Goal: Task Accomplishment & Management: Use online tool/utility

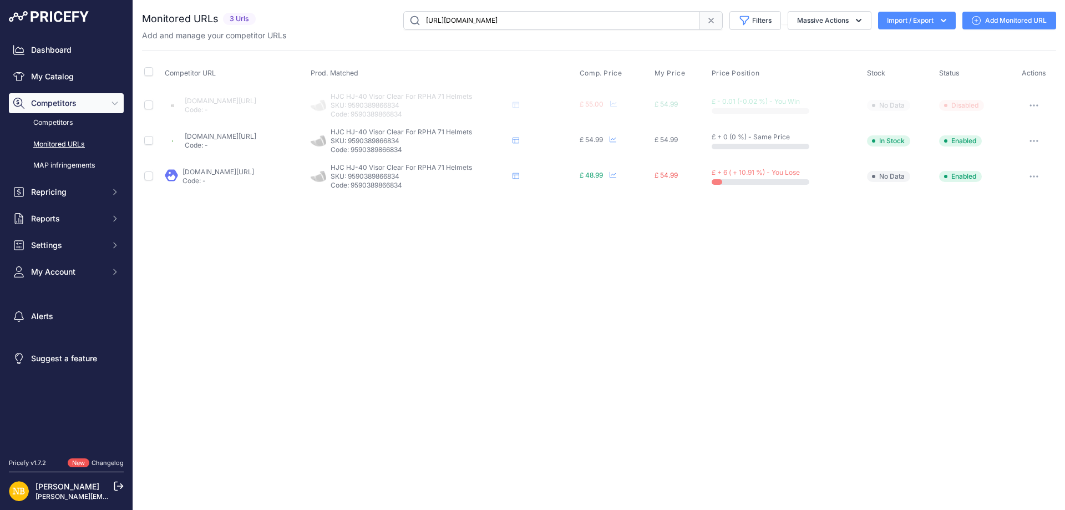
type input "[URL][DOMAIN_NAME]"
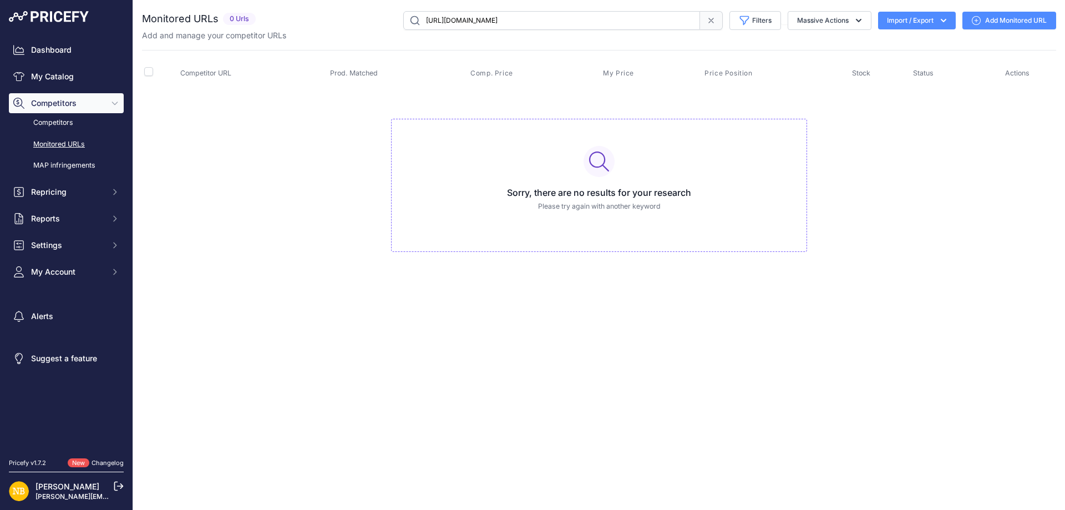
click at [712, 21] on icon at bounding box center [710, 20] width 9 height 9
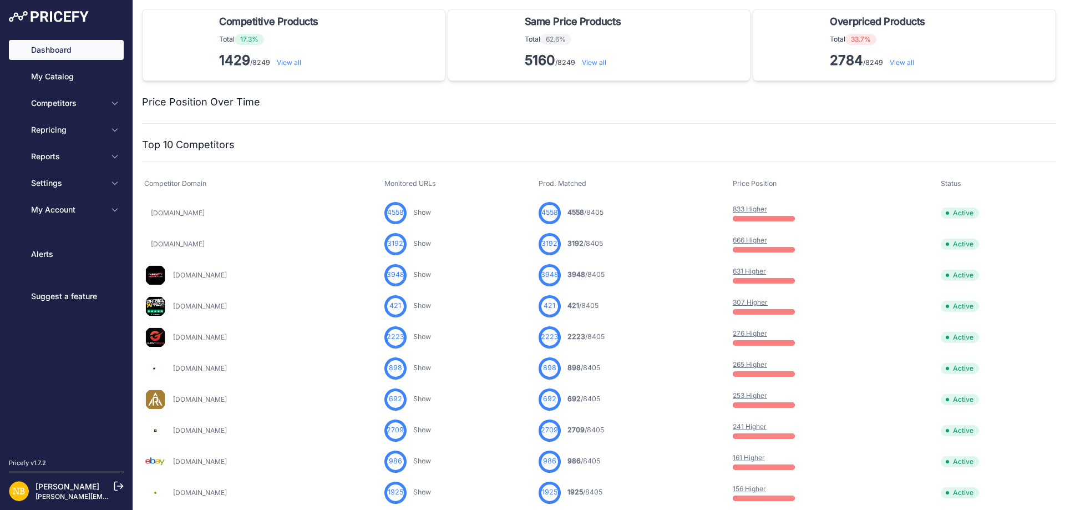
click at [78, 103] on span "Competitors" at bounding box center [67, 103] width 73 height 11
click at [101, 100] on span "Competitors" at bounding box center [67, 103] width 73 height 11
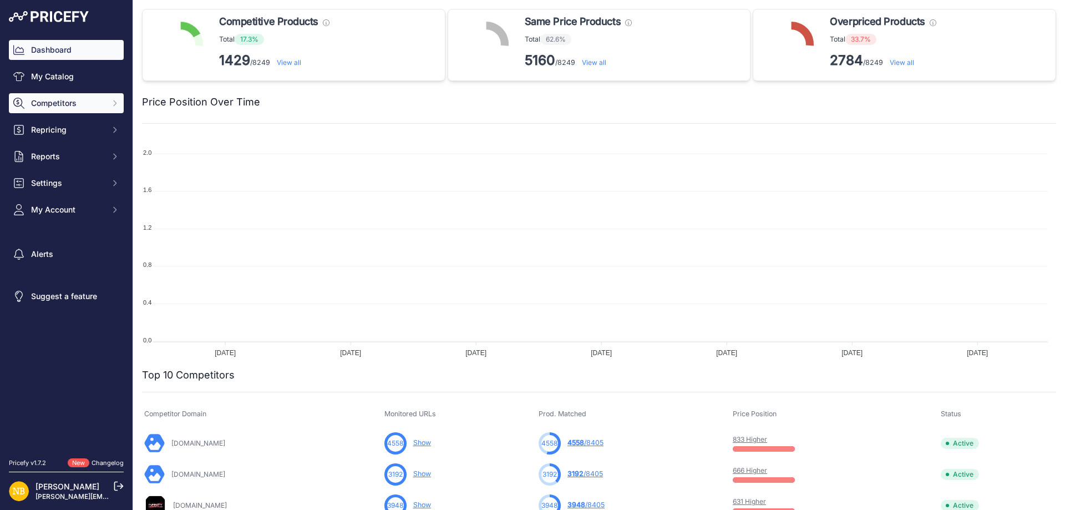
click at [101, 100] on span "Competitors" at bounding box center [67, 103] width 73 height 11
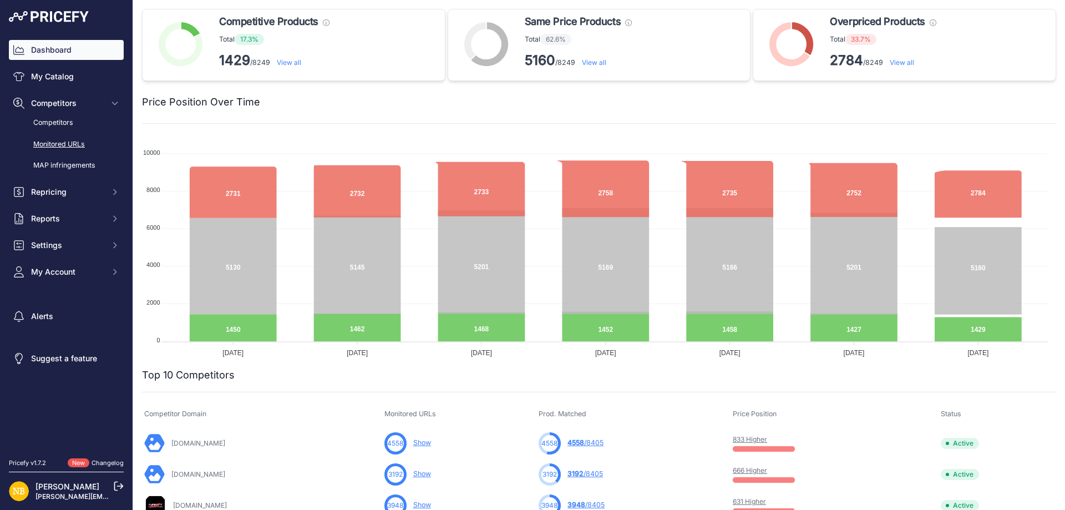
click at [63, 141] on link "Monitored URLs" at bounding box center [66, 144] width 115 height 19
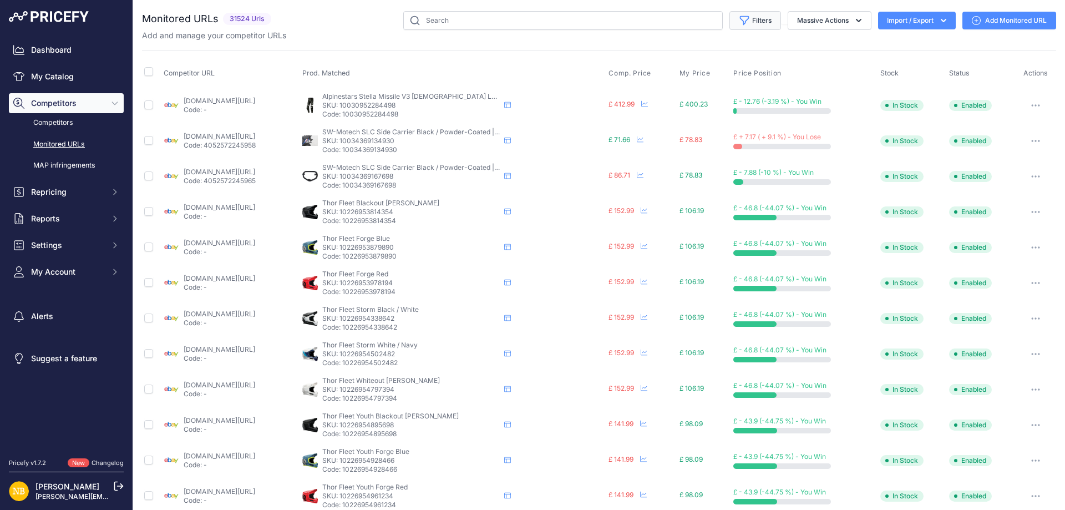
click at [740, 27] on button "Filters" at bounding box center [755, 20] width 52 height 19
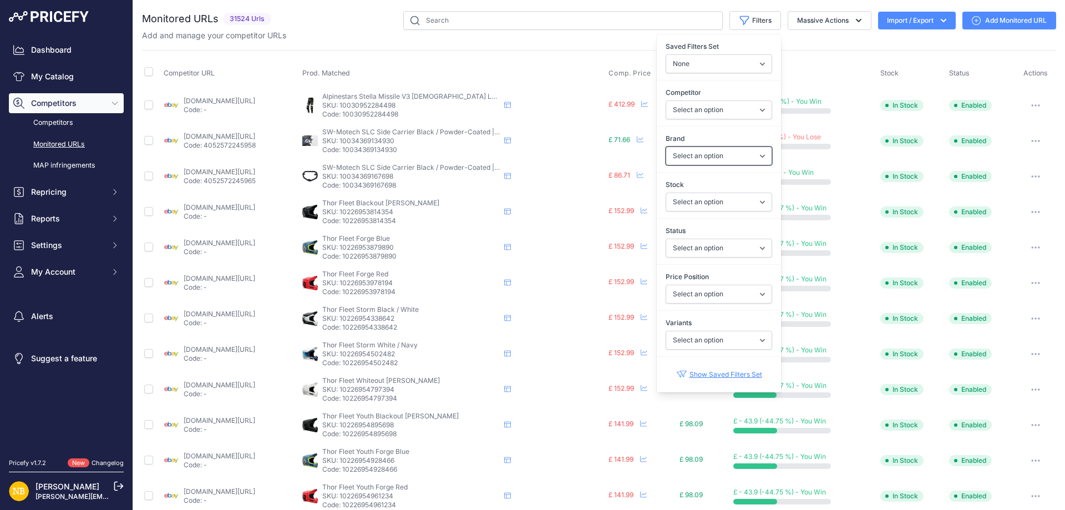
click at [679, 159] on select "Select an option 100% 13 And A Half Magazine AGV Airoh Ale Clothing Alpinestars…" at bounding box center [718, 155] width 106 height 19
select select "Nexx"
click at [665, 146] on select "Select an option 100% 13 And A Half Magazine AGV Airoh Ale Clothing Alpinestars…" at bounding box center [718, 155] width 106 height 19
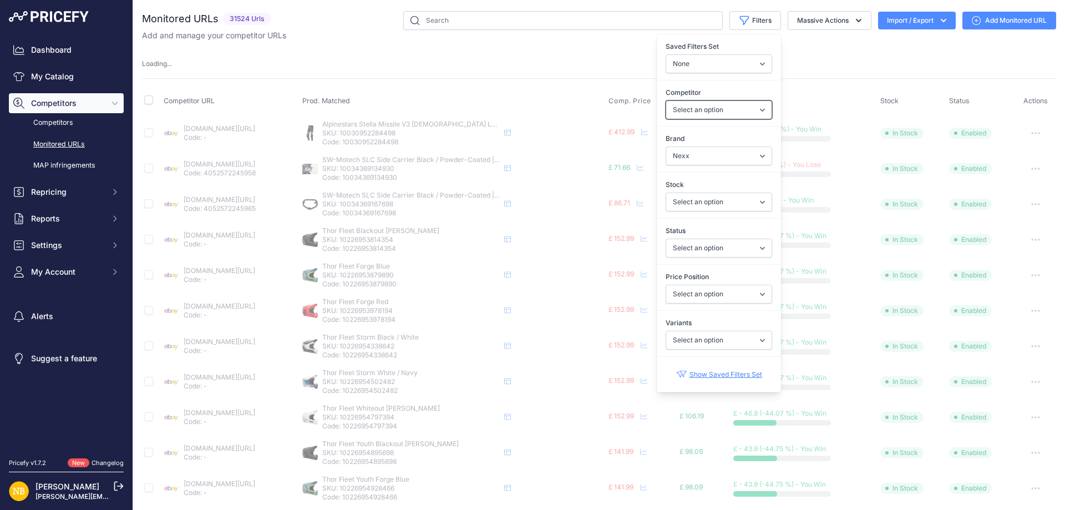
click at [665, 108] on select "Select an option [DOMAIN_NAME] [DOMAIN_NAME] [DOMAIN_NAME] [DOMAIN_NAME] [DOMAI…" at bounding box center [718, 109] width 106 height 19
select select "4347"
click at [665, 100] on select "Select an option [DOMAIN_NAME] [DOMAIN_NAME] [DOMAIN_NAME] [DOMAIN_NAME] [DOMAI…" at bounding box center [718, 109] width 106 height 19
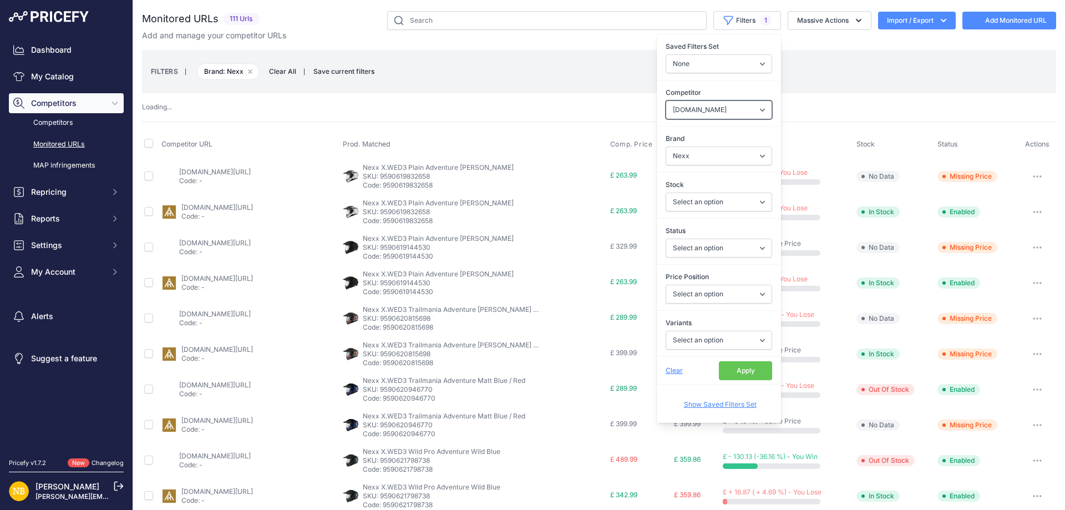
select select
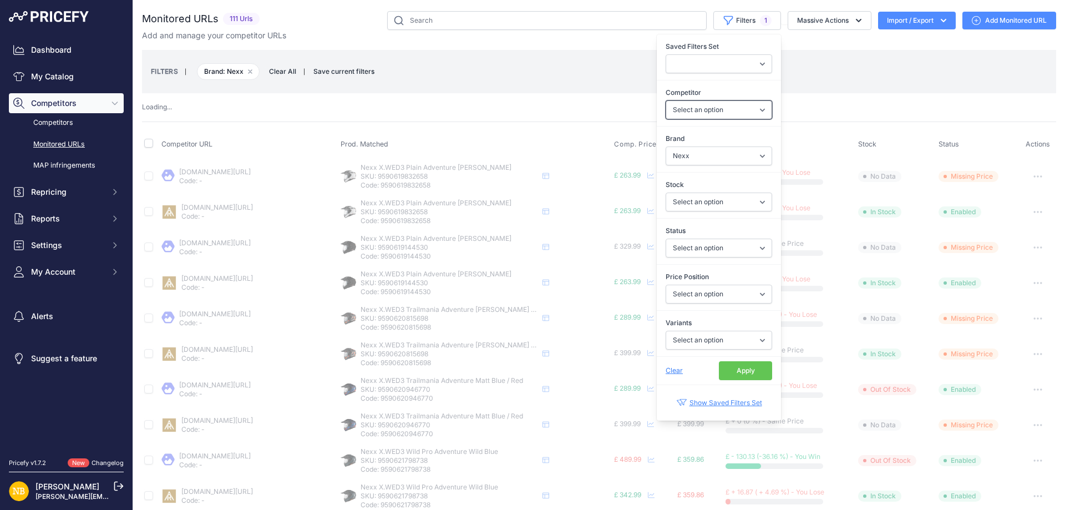
select select "4347"
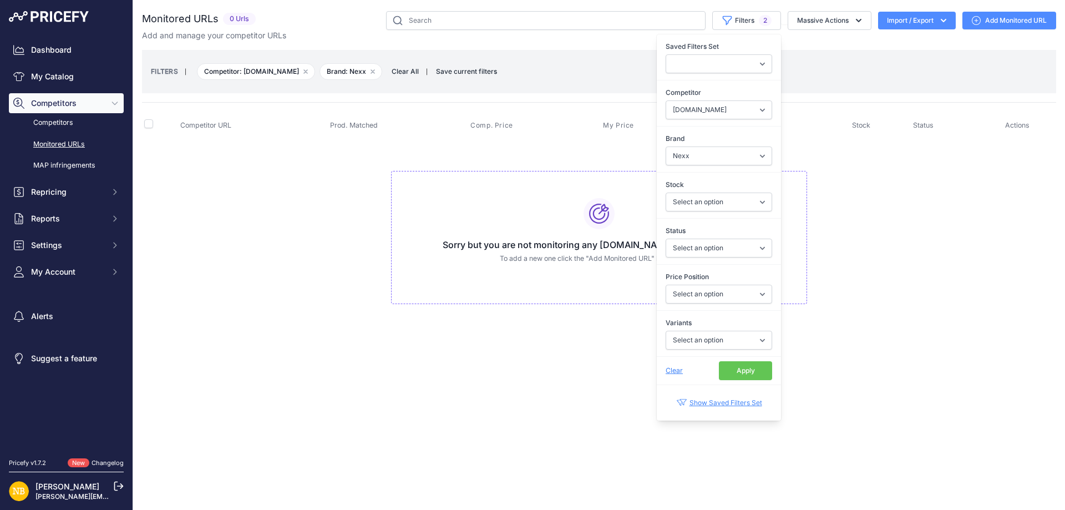
click at [749, 374] on button "Apply" at bounding box center [745, 370] width 53 height 19
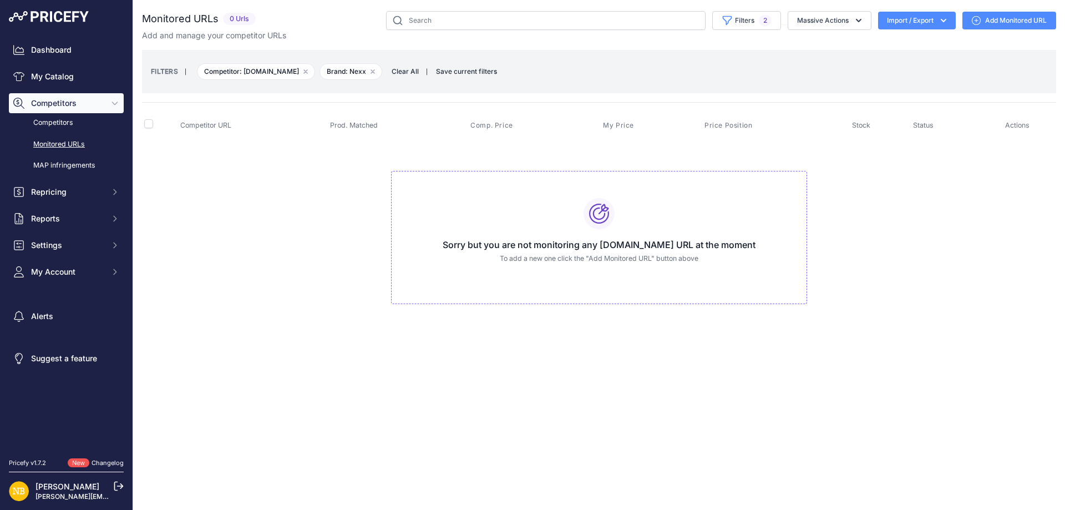
click at [393, 72] on span "Clear All" at bounding box center [405, 71] width 38 height 11
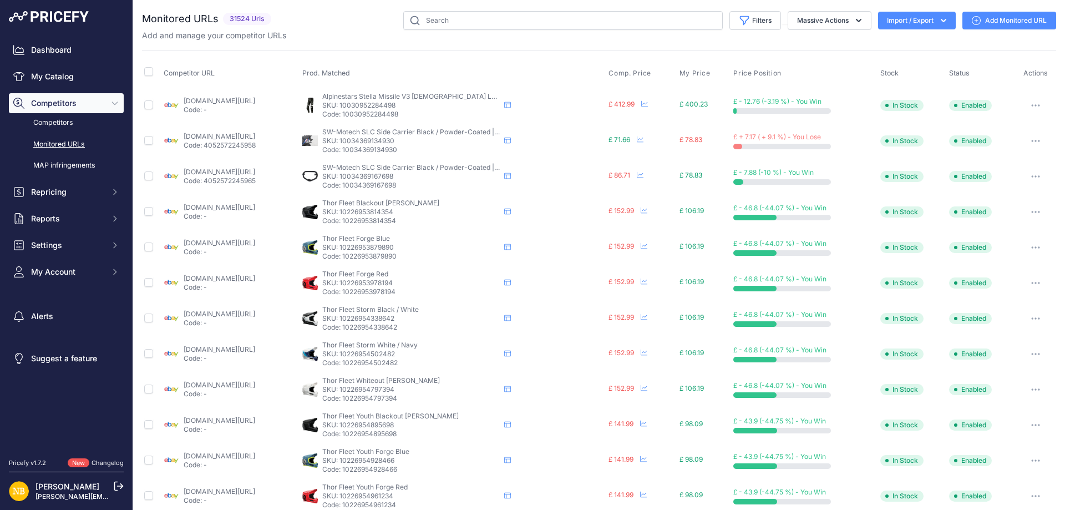
click at [735, 8] on div "You are not connected to the internet. Monitored URLs" at bounding box center [599, 421] width 914 height 843
click at [742, 23] on button "Filters" at bounding box center [755, 20] width 52 height 19
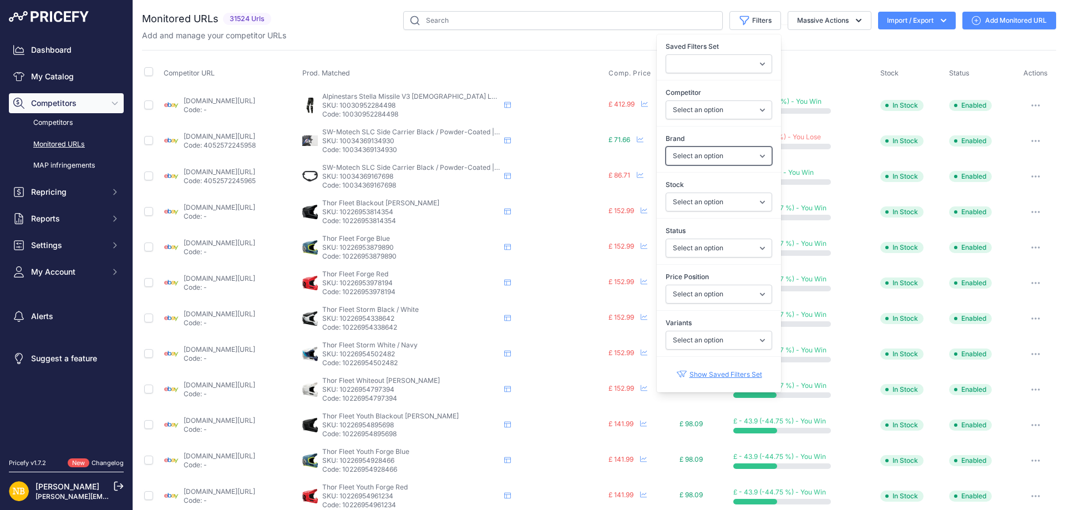
click at [685, 147] on select "Select an option 100% 13 And A Half Magazine AGV Airoh Ale Clothing Alpinestars…" at bounding box center [718, 155] width 106 height 19
select select "Macna"
click at [665, 146] on select "Select an option 100% 13 And A Half Magazine AGV Airoh Ale Clothing Alpinestars…" at bounding box center [718, 155] width 106 height 19
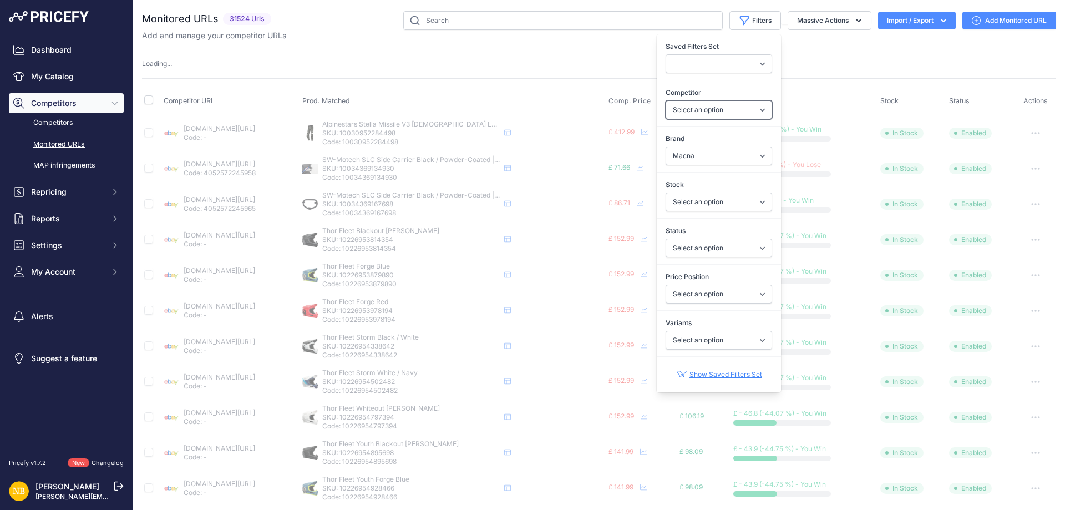
click at [683, 103] on select "Select an option [DOMAIN_NAME] [DOMAIN_NAME] [DOMAIN_NAME] [DOMAIN_NAME] [DOMAI…" at bounding box center [718, 109] width 106 height 19
select select "4354"
click at [665, 100] on select "Select an option [DOMAIN_NAME] [DOMAIN_NAME] [DOMAIN_NAME] [DOMAIN_NAME] [DOMAI…" at bounding box center [718, 109] width 106 height 19
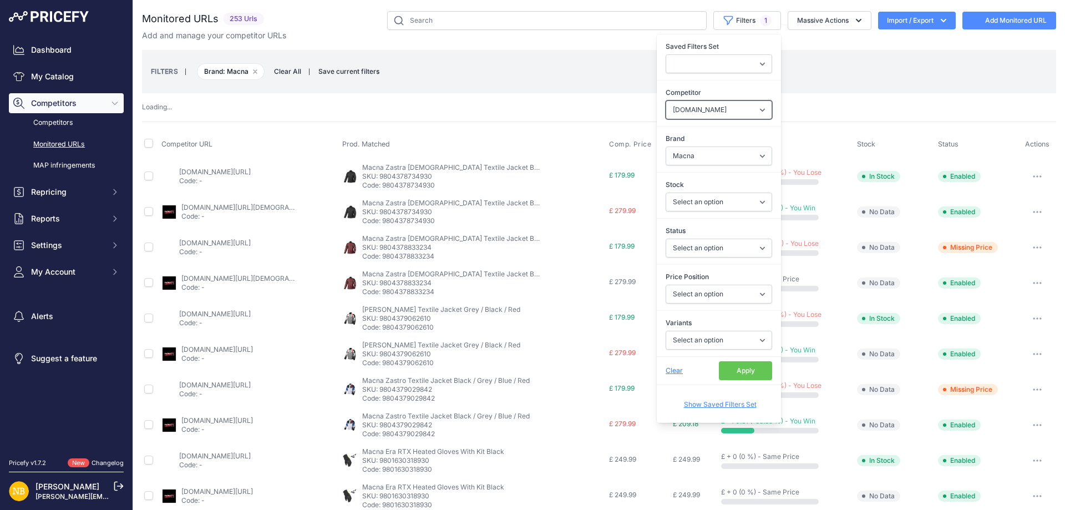
select select
select select "4354"
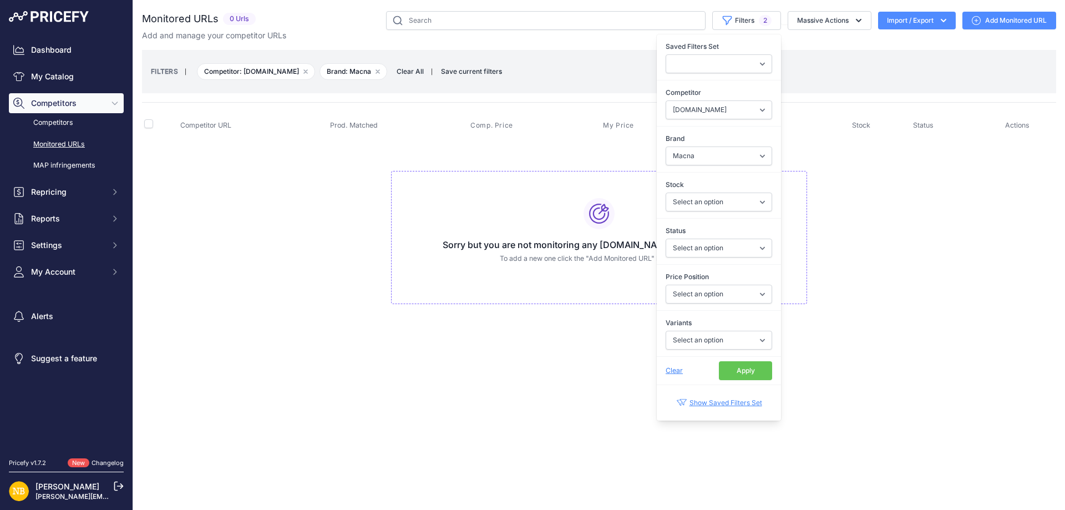
click at [751, 373] on button "Apply" at bounding box center [745, 370] width 53 height 19
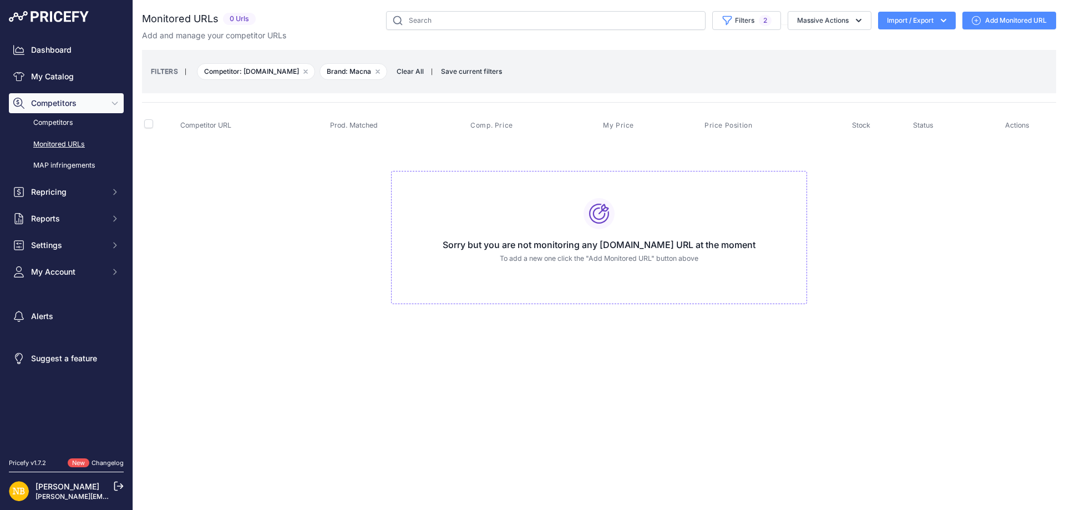
click at [416, 70] on span "Clear All" at bounding box center [410, 71] width 38 height 11
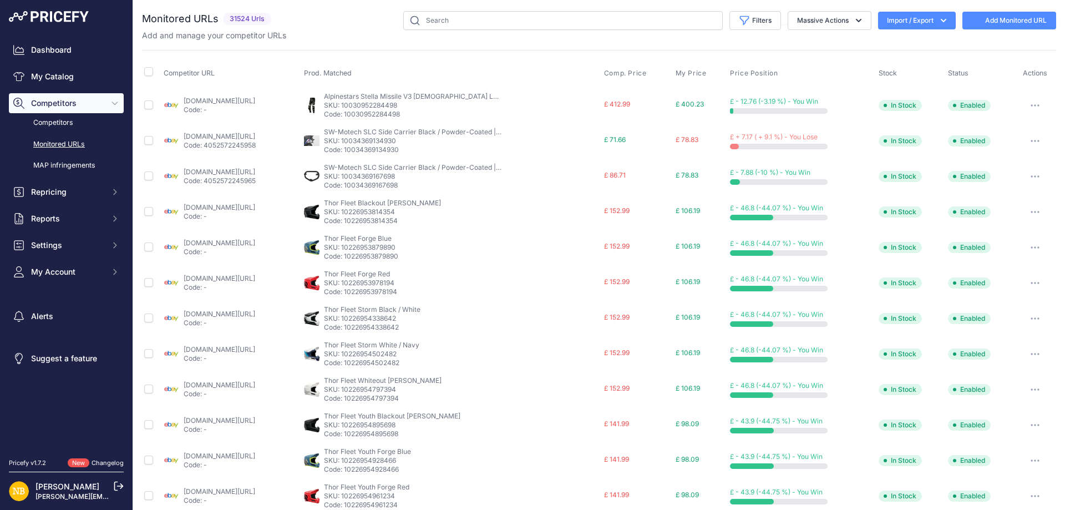
select select
click at [762, 26] on button "Filters" at bounding box center [755, 20] width 52 height 19
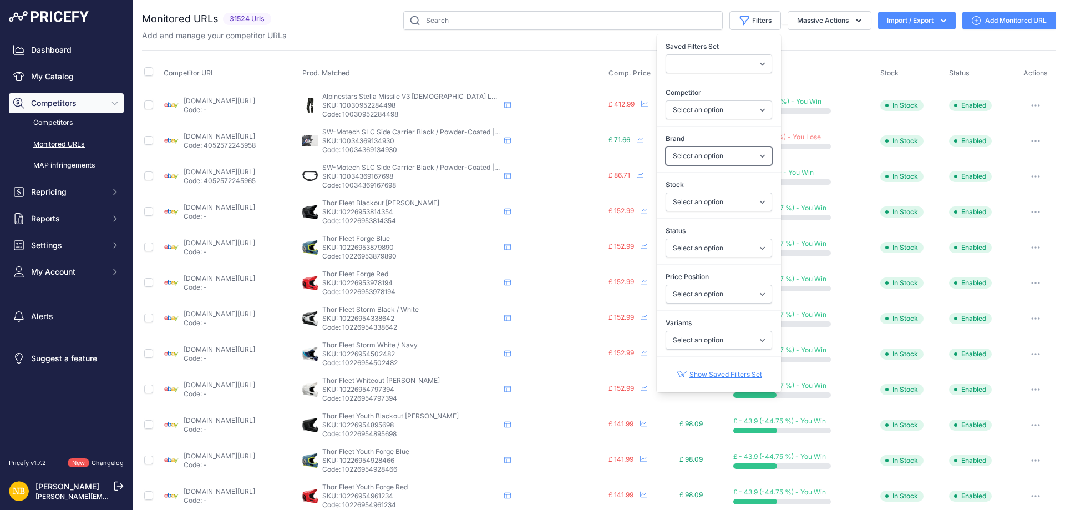
click at [686, 155] on select "Select an option 100% 13 And A Half Magazine AGV Airoh Ale Clothing Alpinestars…" at bounding box center [718, 155] width 106 height 19
select select "Forma"
click at [665, 146] on select "Select an option 100% 13 And A Half Magazine AGV Airoh Ale Clothing Alpinestars…" at bounding box center [718, 155] width 106 height 19
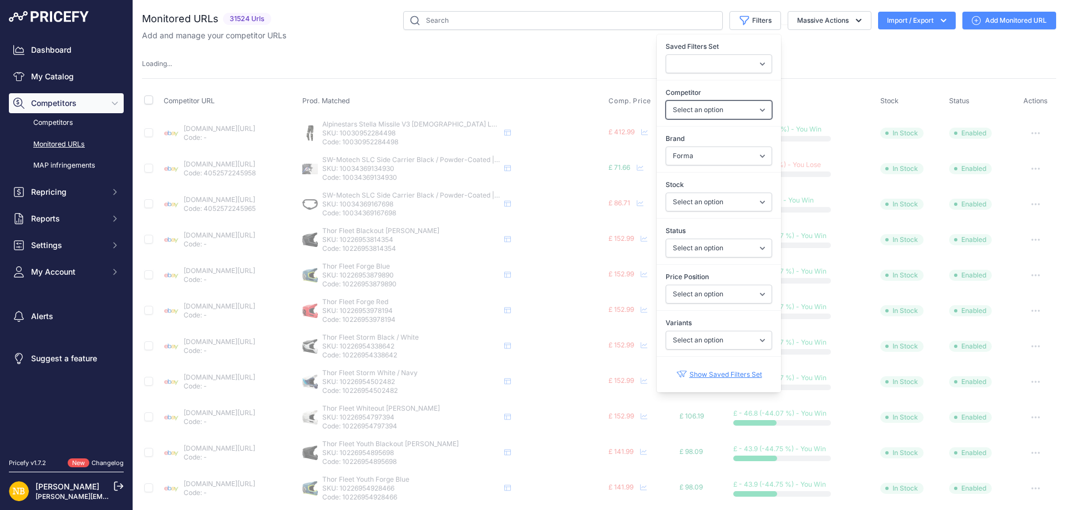
click at [684, 110] on select "Select an option [DOMAIN_NAME] [DOMAIN_NAME] [DOMAIN_NAME] [DOMAIN_NAME] [DOMAI…" at bounding box center [718, 109] width 106 height 19
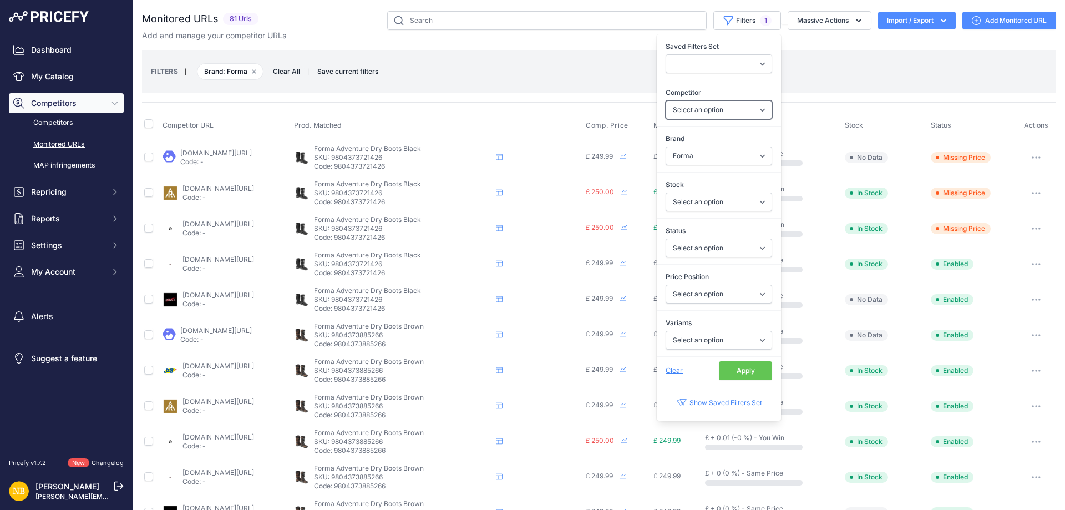
select select "4354"
click at [665, 100] on select "Select an option [DOMAIN_NAME] [DOMAIN_NAME] [DOMAIN_NAME] [DOMAIN_NAME] [DOMAI…" at bounding box center [718, 109] width 106 height 19
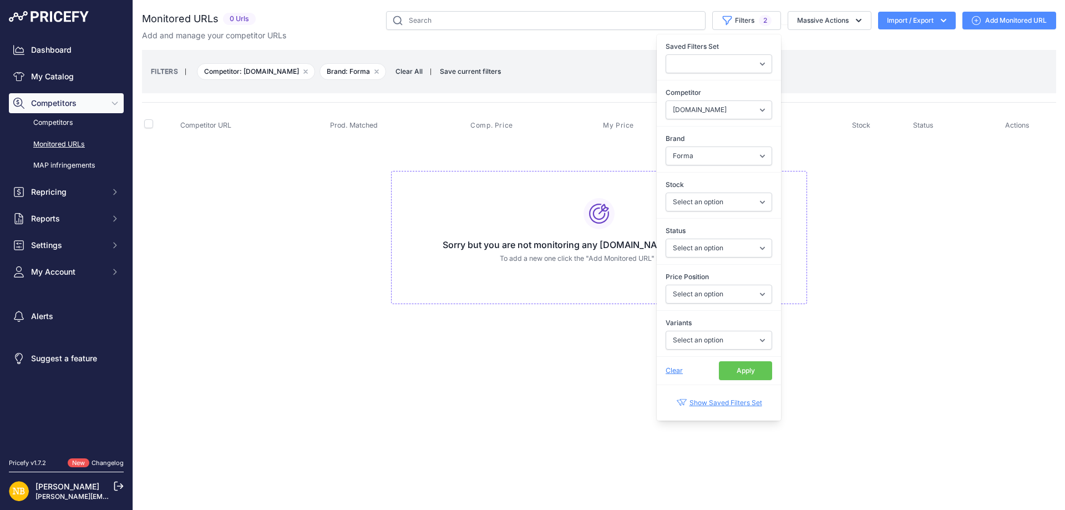
click at [745, 378] on button "Apply" at bounding box center [745, 370] width 53 height 19
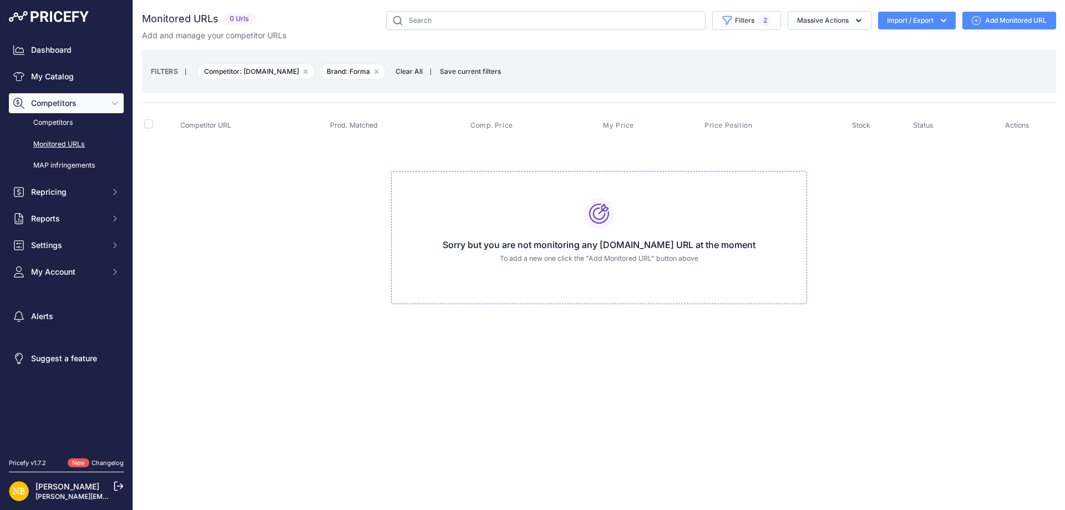
click at [408, 70] on span "Clear All" at bounding box center [409, 71] width 38 height 11
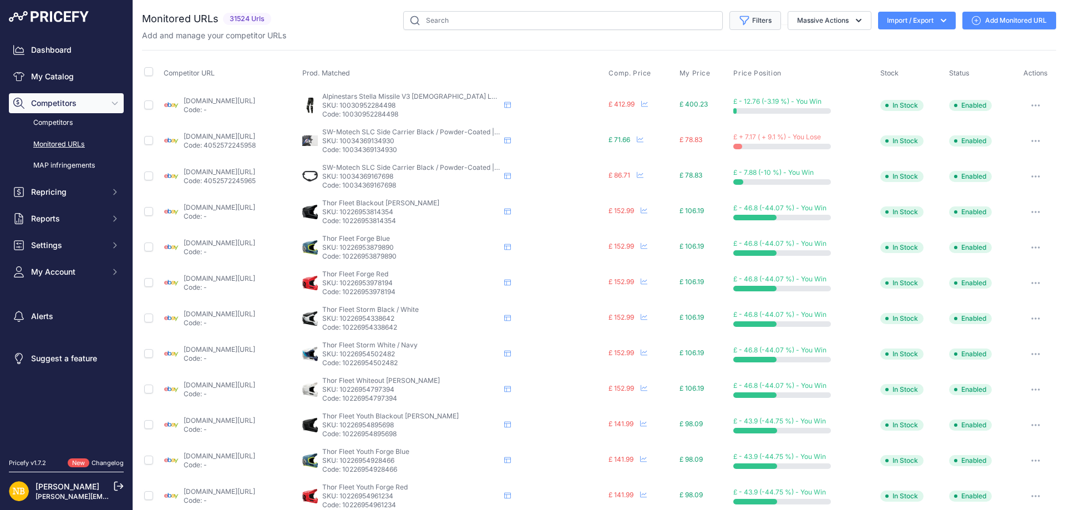
click at [742, 19] on button "Filters" at bounding box center [755, 20] width 52 height 19
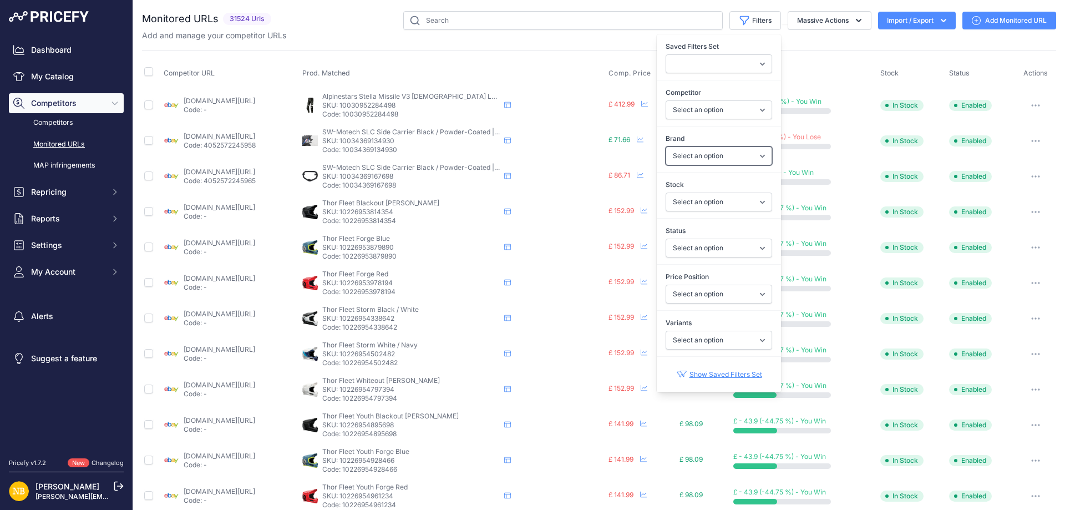
click at [671, 162] on select "Select an option 100% 13 And A Half Magazine AGV Airoh Ale Clothing Alpinestars…" at bounding box center [718, 155] width 106 height 19
select select "Forma"
click at [665, 146] on select "Select an option 100% 13 And A Half Magazine AGV Airoh Ale Clothing Alpinestars…" at bounding box center [718, 155] width 106 height 19
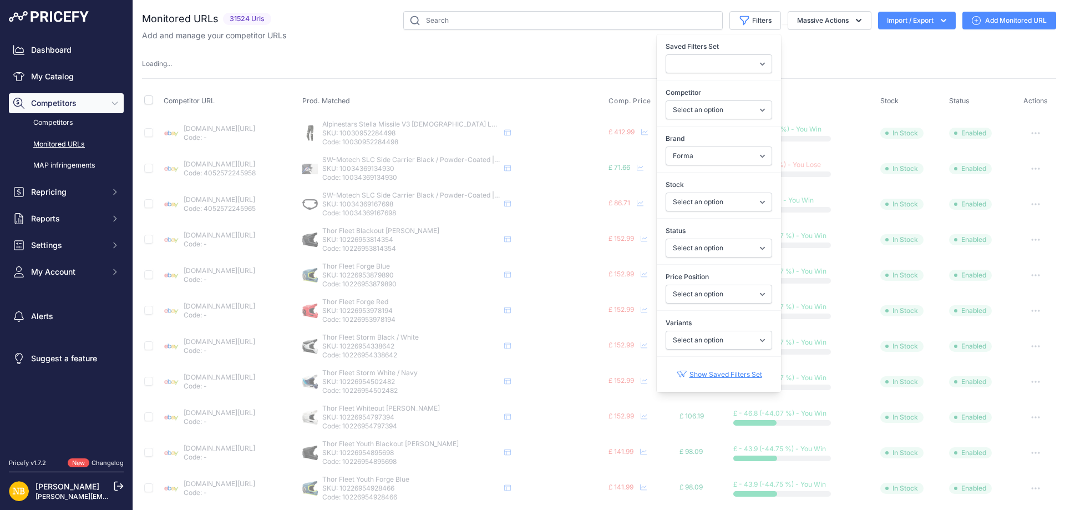
click at [690, 91] on label "Competitor" at bounding box center [718, 92] width 106 height 11
click at [690, 100] on select "Select an option [DOMAIN_NAME] [DOMAIN_NAME] [DOMAIN_NAME] [DOMAIN_NAME] [DOMAI…" at bounding box center [718, 109] width 106 height 19
click at [694, 114] on select "Select an option [DOMAIN_NAME] [DOMAIN_NAME] [DOMAIN_NAME] [DOMAIN_NAME] [DOMAI…" at bounding box center [718, 109] width 106 height 19
select select "15386"
click at [665, 100] on select "Select an option [DOMAIN_NAME] [DOMAIN_NAME] [DOMAIN_NAME] [DOMAIN_NAME] [DOMAI…" at bounding box center [718, 109] width 106 height 19
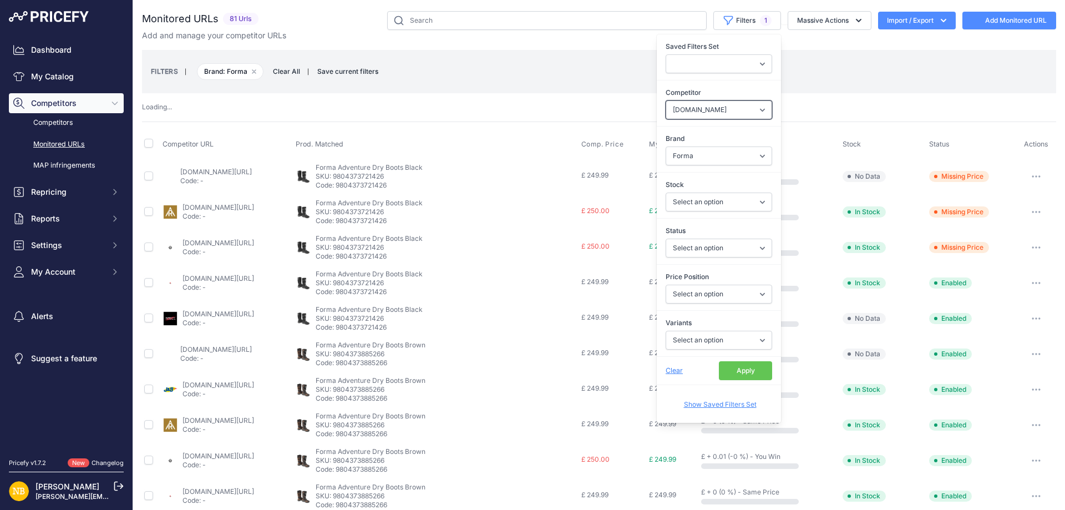
select select
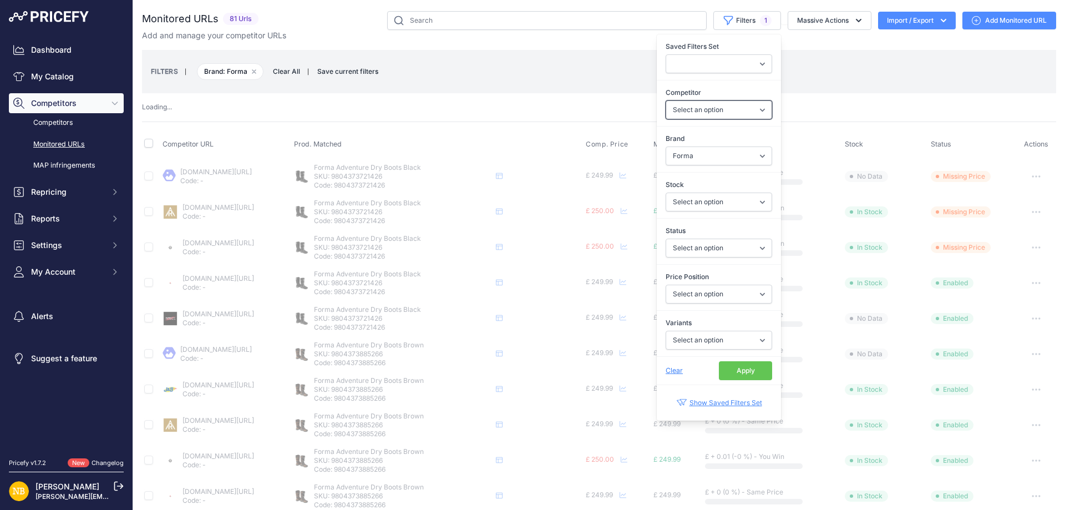
select select "15386"
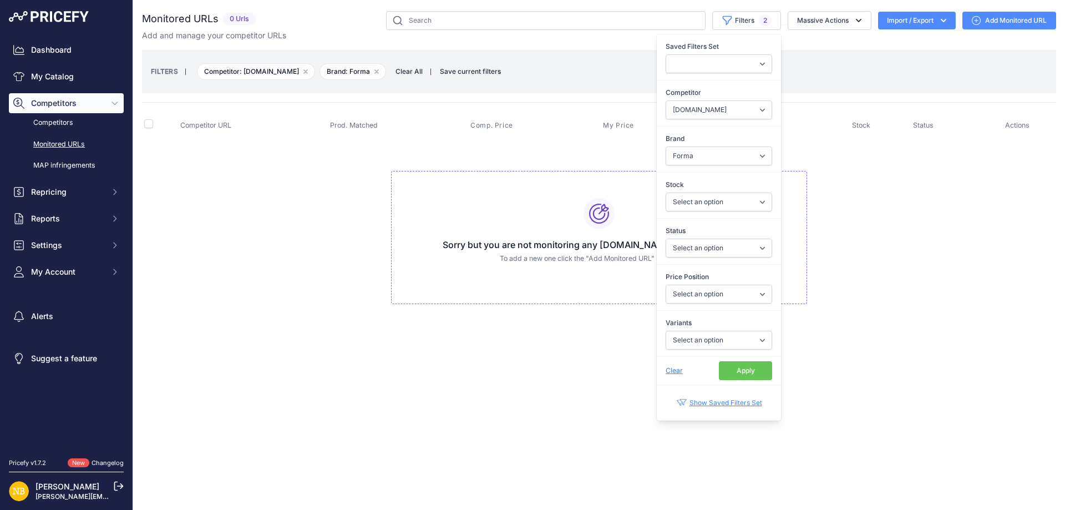
click at [722, 374] on button "Apply" at bounding box center [745, 370] width 53 height 19
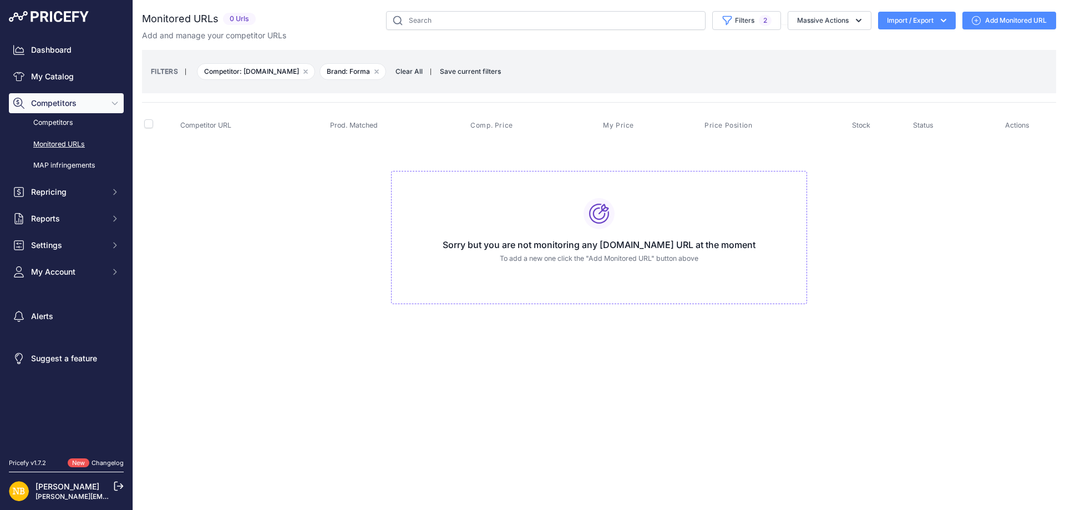
click at [408, 68] on span "Clear All" at bounding box center [409, 71] width 38 height 11
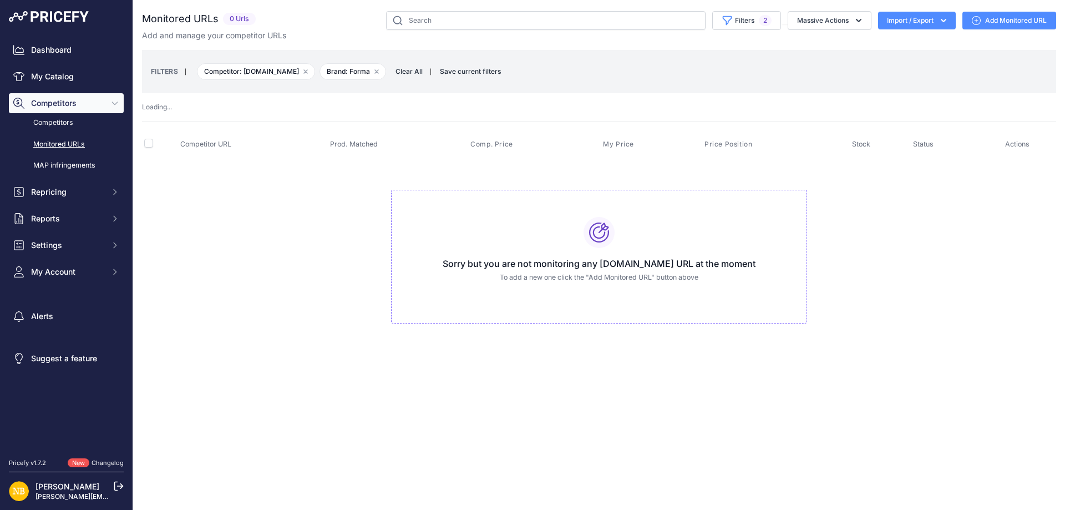
select select
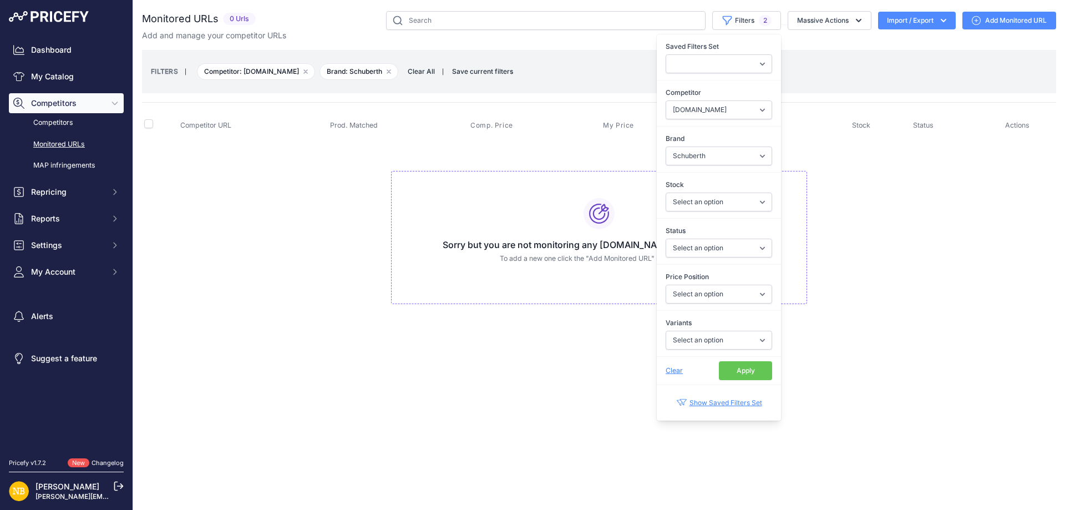
select select
select select "4341"
select select "Schuberth"
click at [749, 364] on button "Apply" at bounding box center [745, 370] width 53 height 19
